Goal: Navigation & Orientation: Find specific page/section

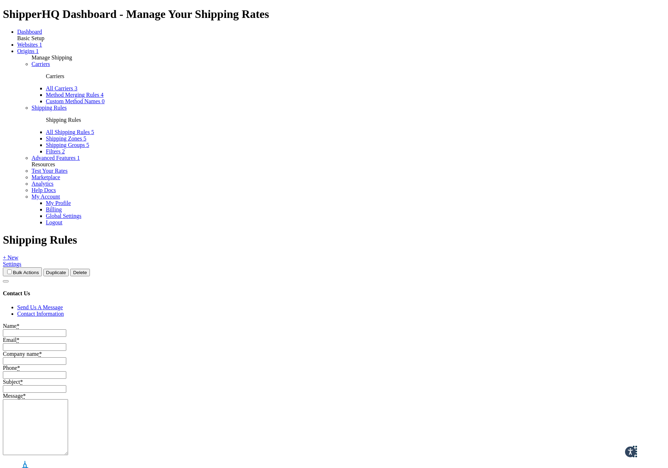
click at [34, 48] on span "Websites" at bounding box center [27, 45] width 20 height 6
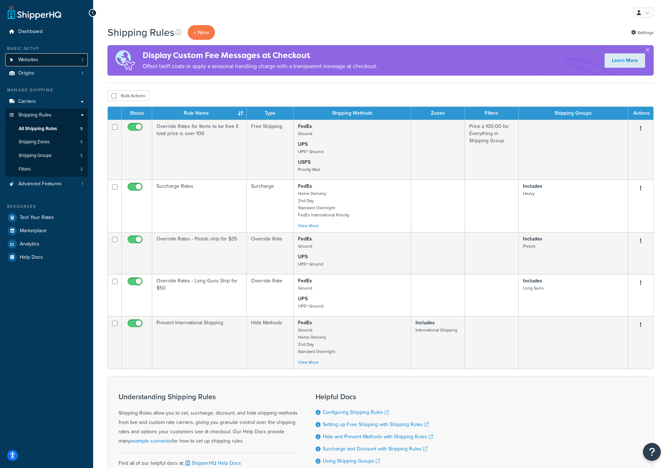
click at [38, 63] on link "Websites 1" at bounding box center [46, 59] width 82 height 13
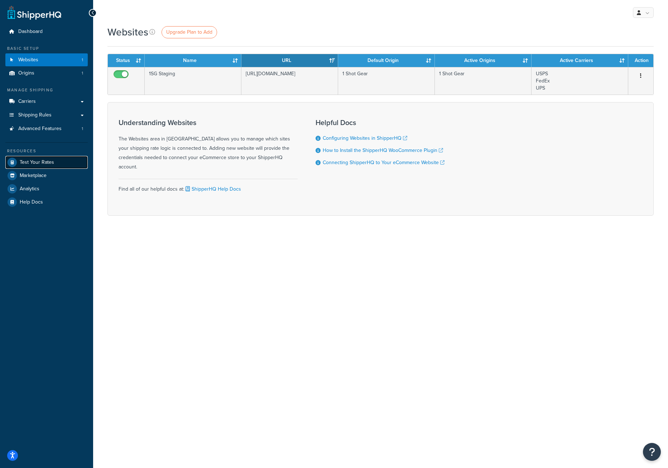
click at [48, 162] on span "Test Your Rates" at bounding box center [37, 162] width 34 height 6
